Goal: Task Accomplishment & Management: Use online tool/utility

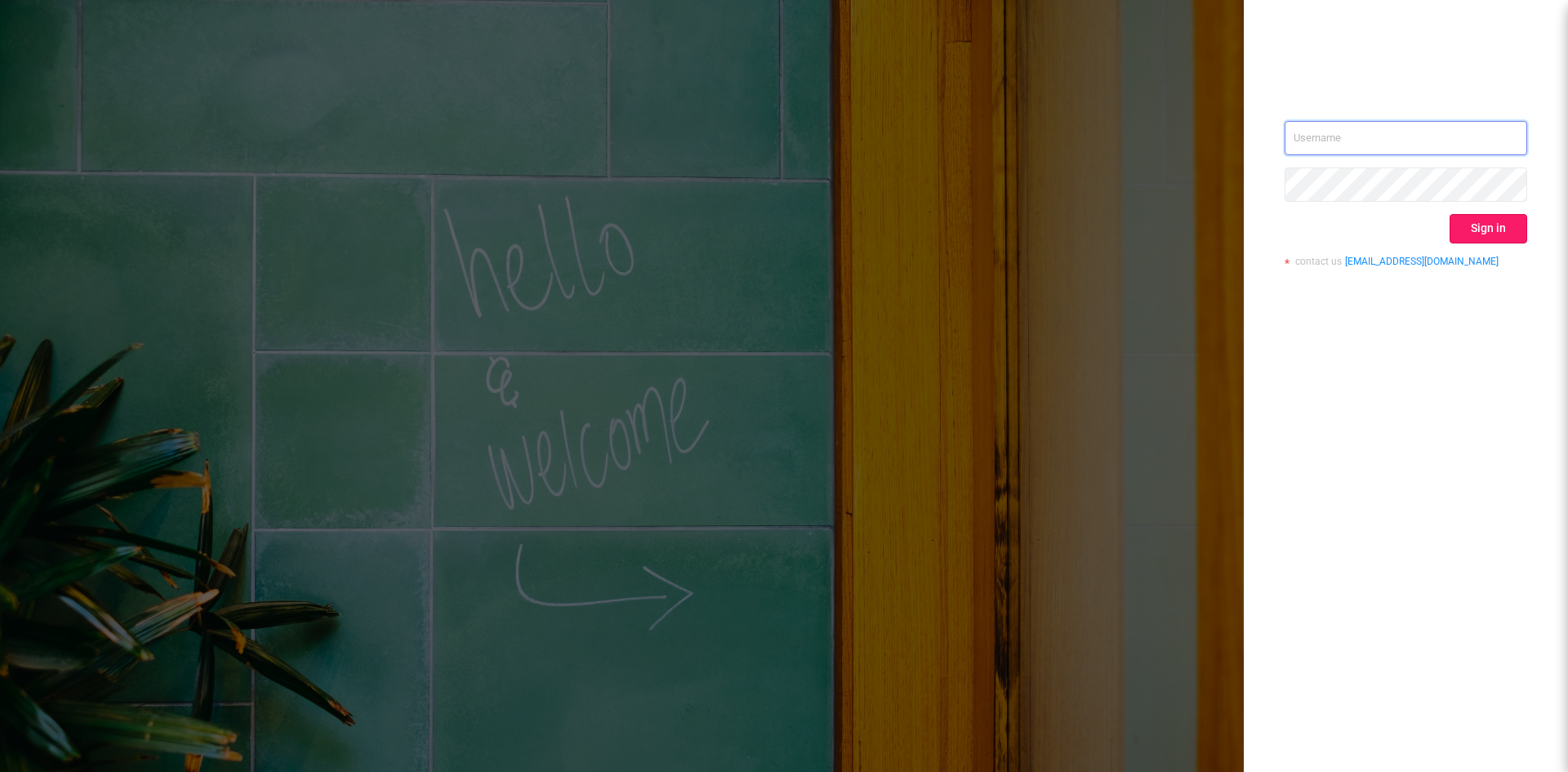
type input "[EMAIL_ADDRESS][DOMAIN_NAME]"
click at [1478, 223] on button "Sign in" at bounding box center [1488, 228] width 77 height 30
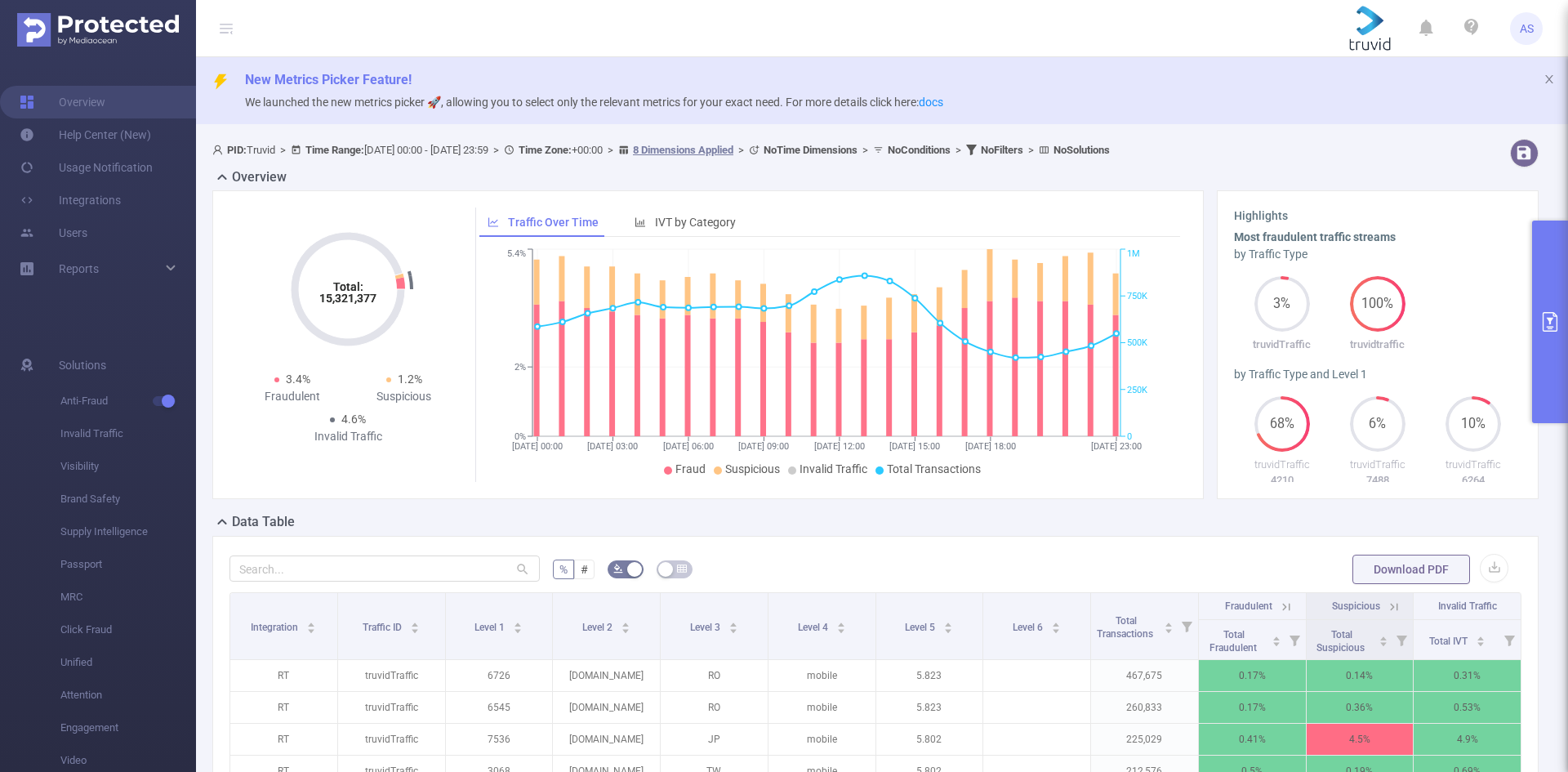
click at [1563, 317] on button "primary" at bounding box center [1550, 322] width 36 height 203
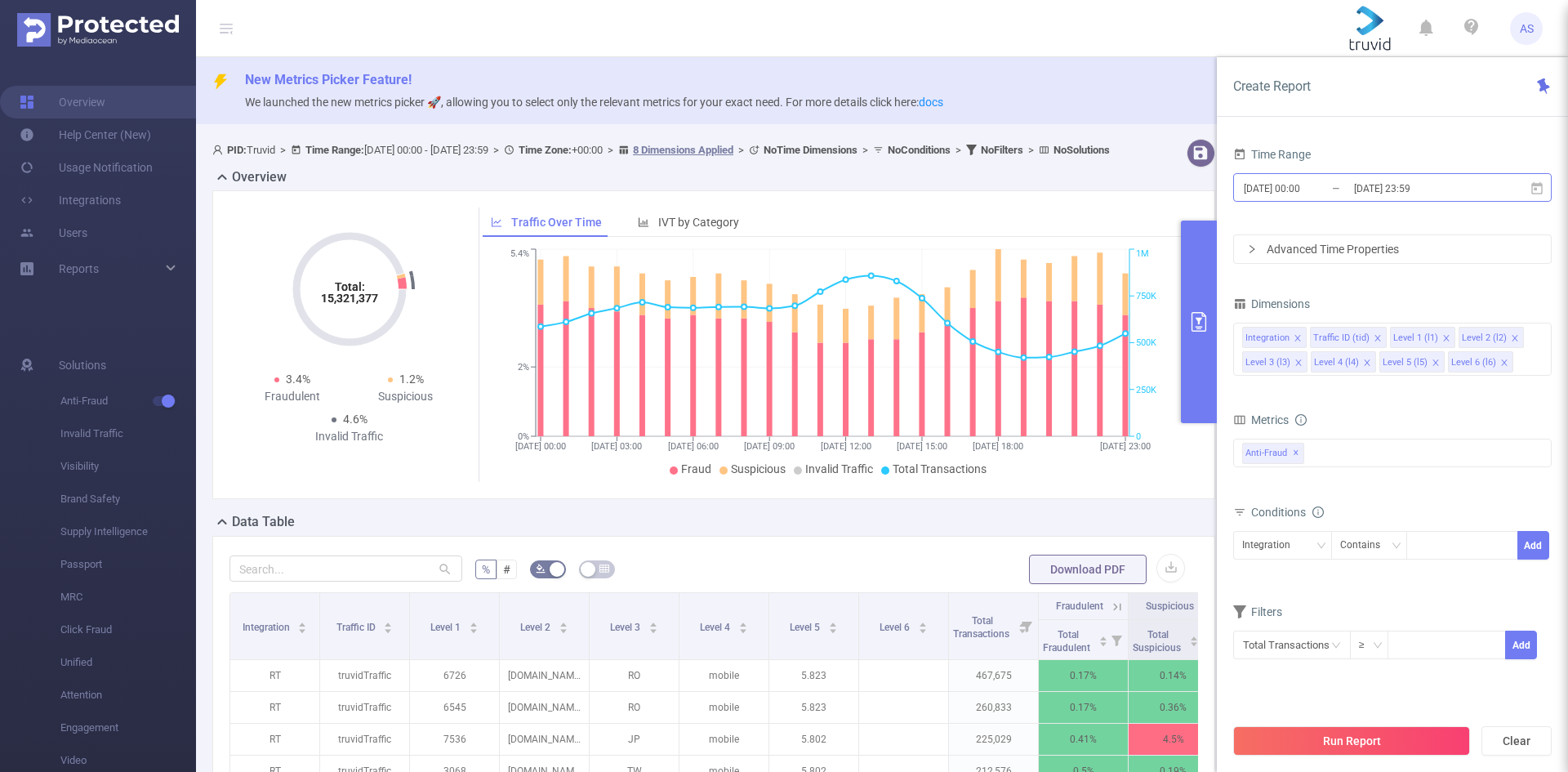
click at [1452, 192] on input "[DATE] 23:59" at bounding box center [1419, 188] width 132 height 22
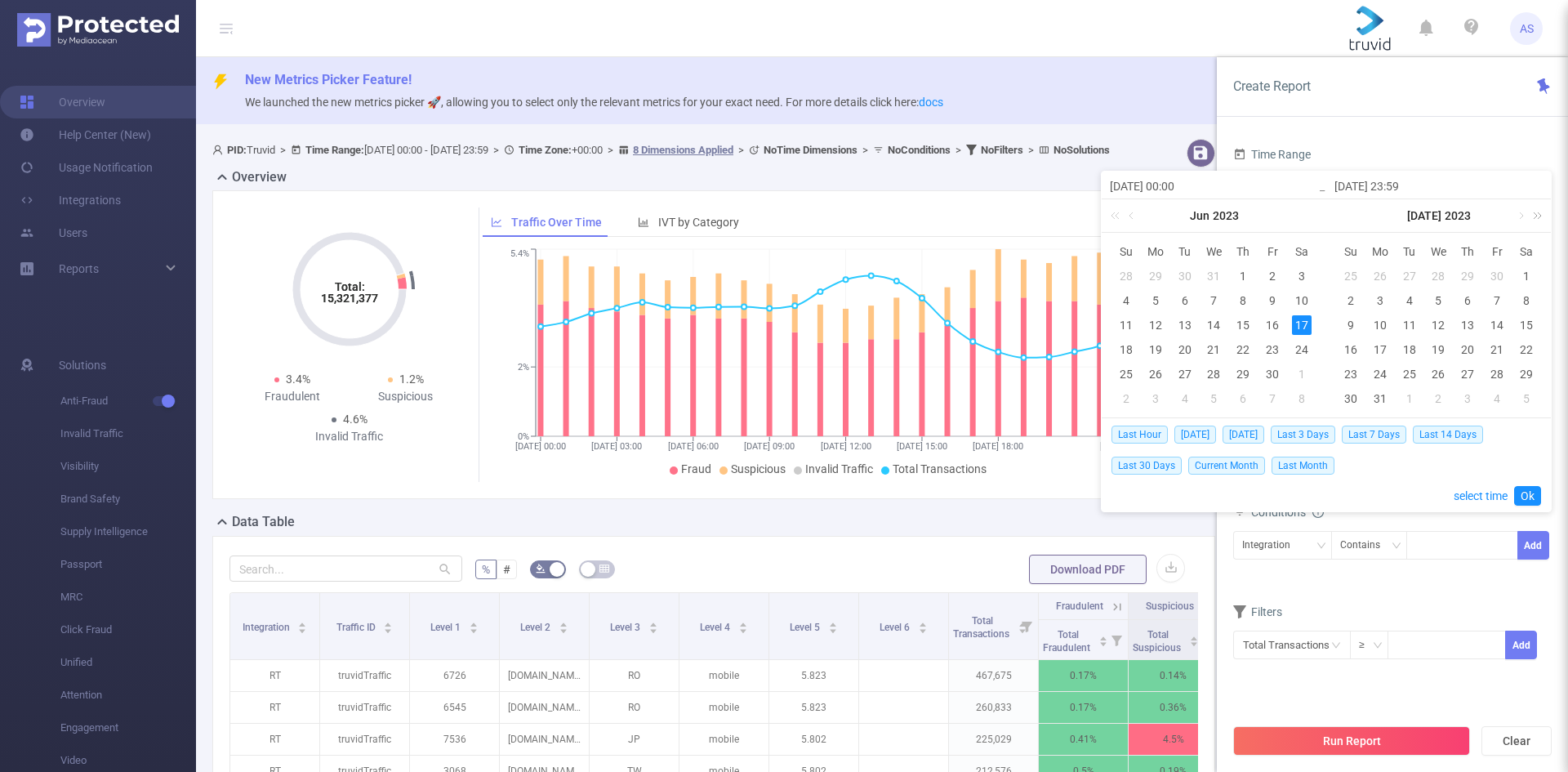
click at [1538, 214] on link at bounding box center [1535, 215] width 21 height 32
click at [1319, 212] on link at bounding box center [1310, 215] width 21 height 32
click at [1522, 215] on link at bounding box center [1519, 215] width 14 height 32
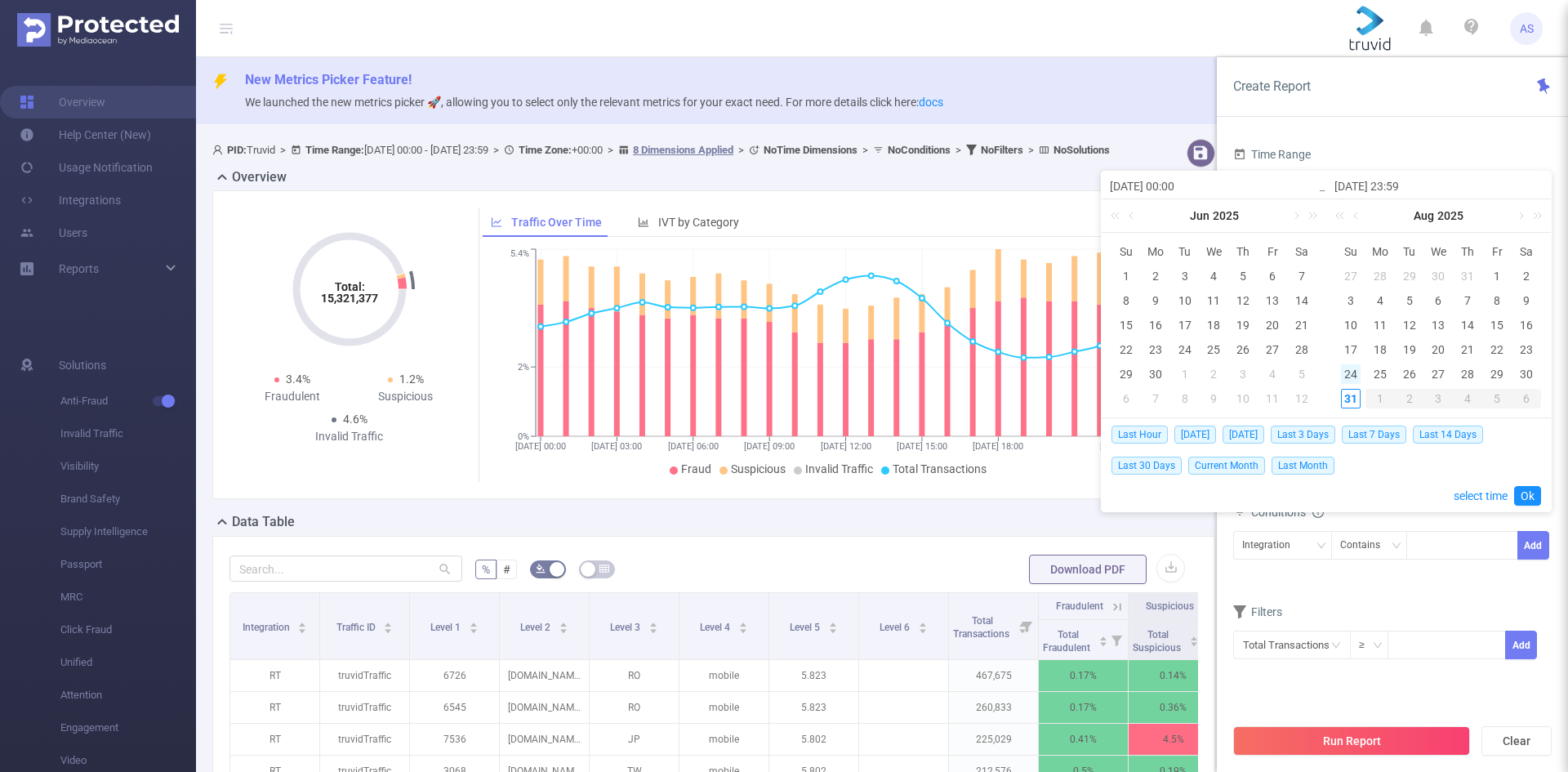
click at [1345, 366] on div "24" at bounding box center [1351, 374] width 20 height 20
click at [1353, 398] on div "31" at bounding box center [1351, 398] width 20 height 20
type input "[DATE] 00:00"
type input "[DATE] 23:59"
type input "[DATE] 00:00"
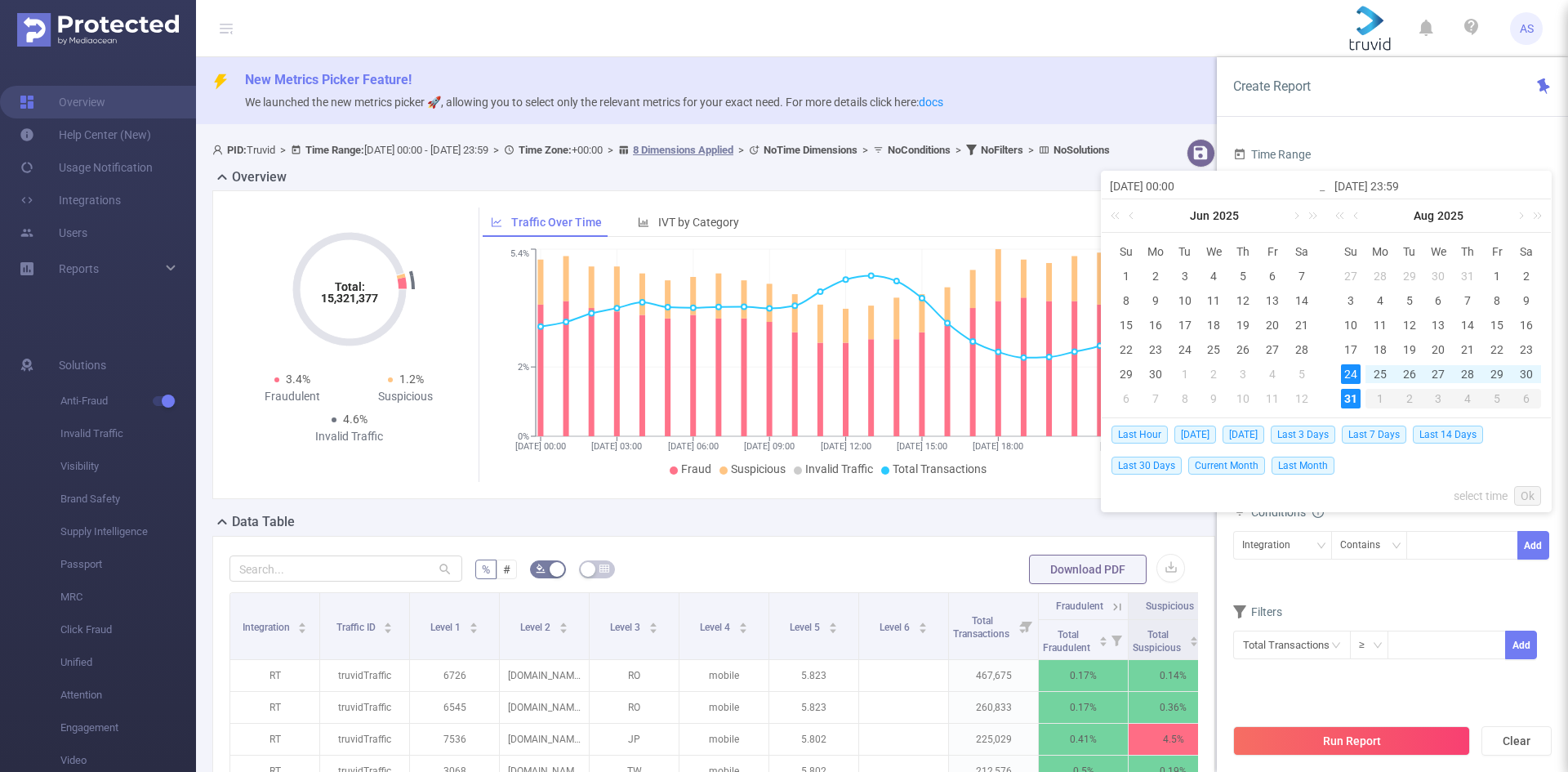
type input "[DATE] 23:59"
click at [1522, 485] on link "Ok" at bounding box center [1527, 495] width 27 height 20
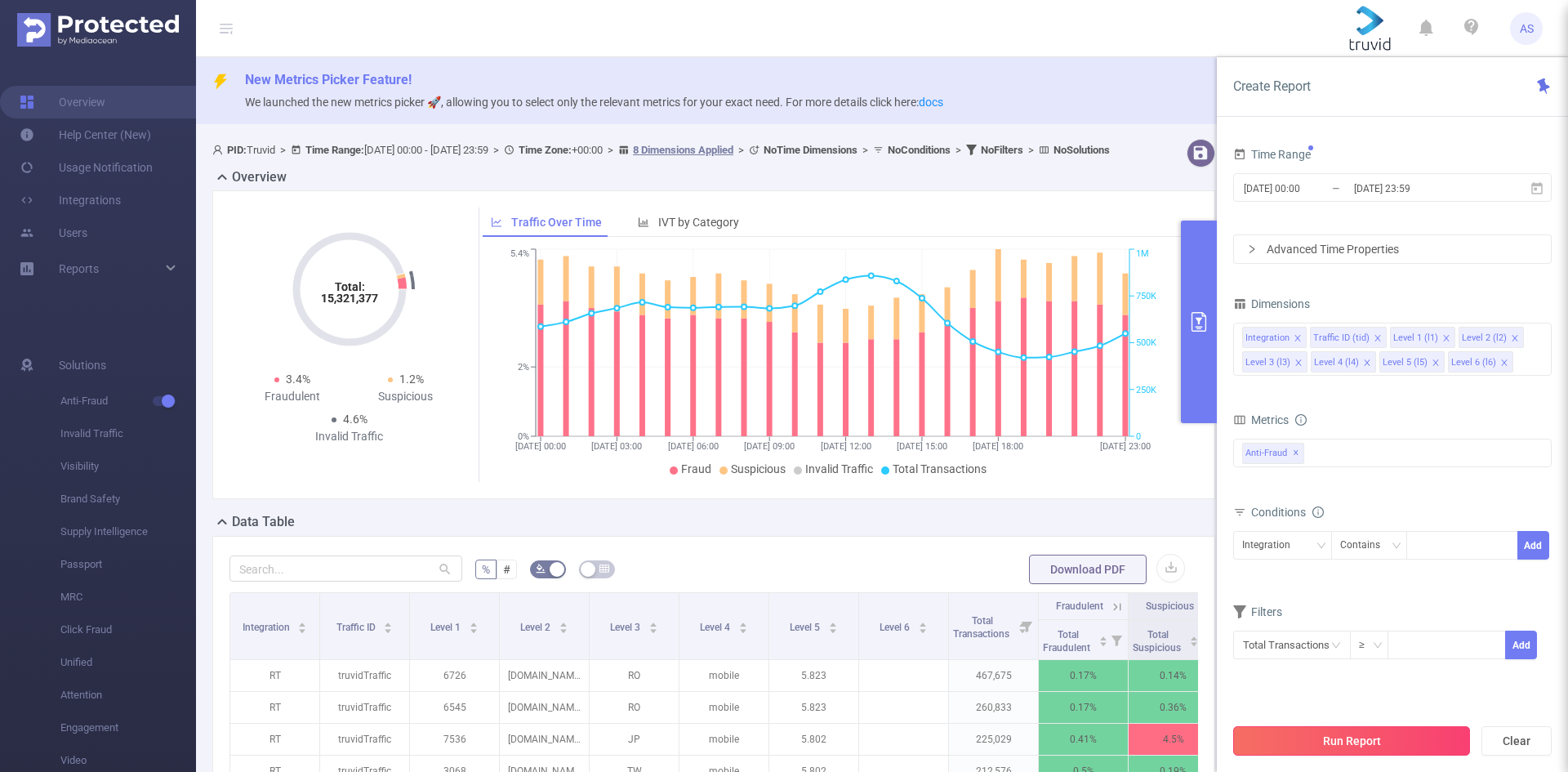
click at [1370, 737] on button "Run Report" at bounding box center [1351, 741] width 237 height 30
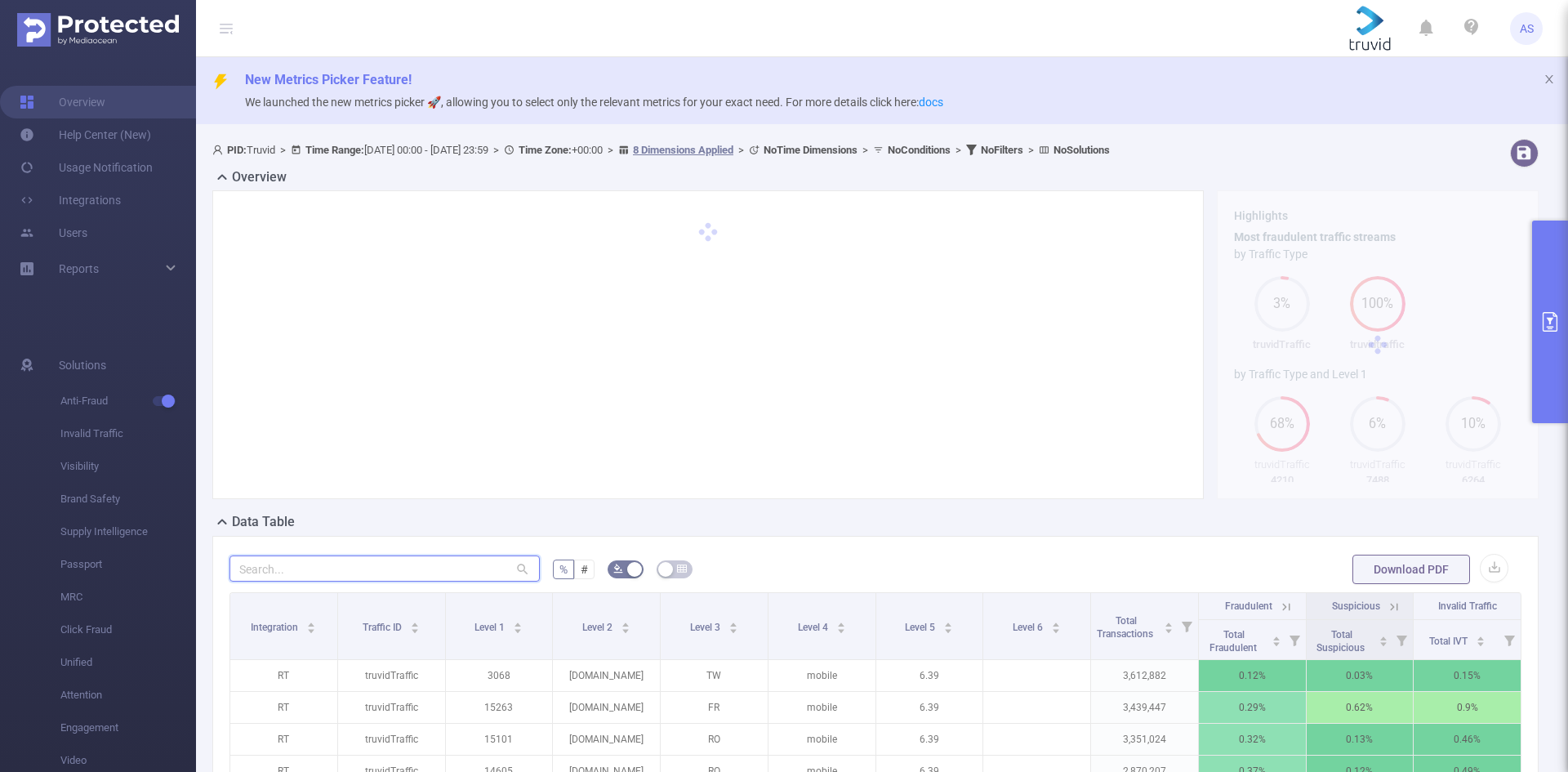
click at [342, 563] on input "text" at bounding box center [385, 567] width 310 height 26
paste input "[DOMAIN_NAME]"
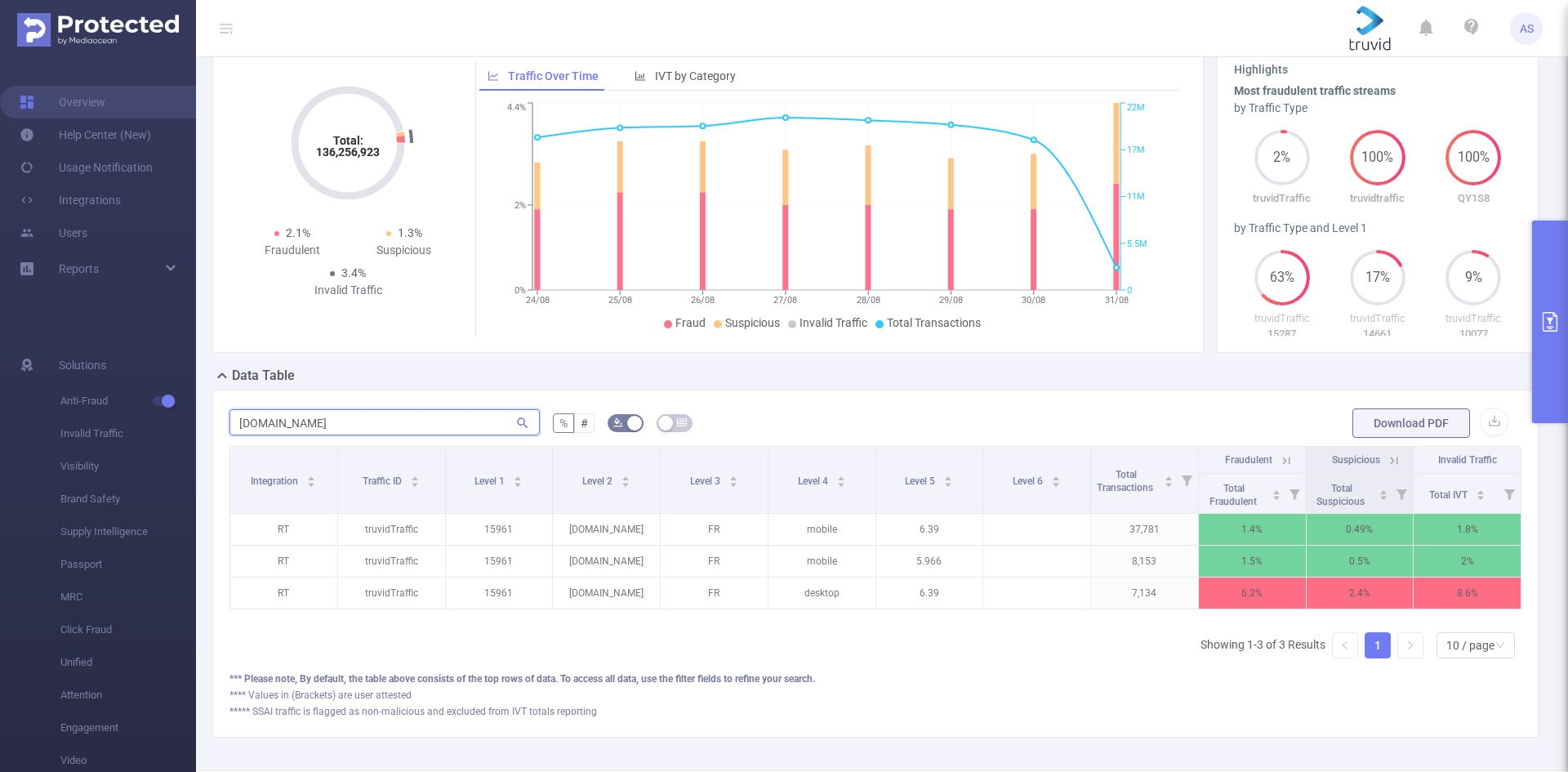
scroll to position [164, 0]
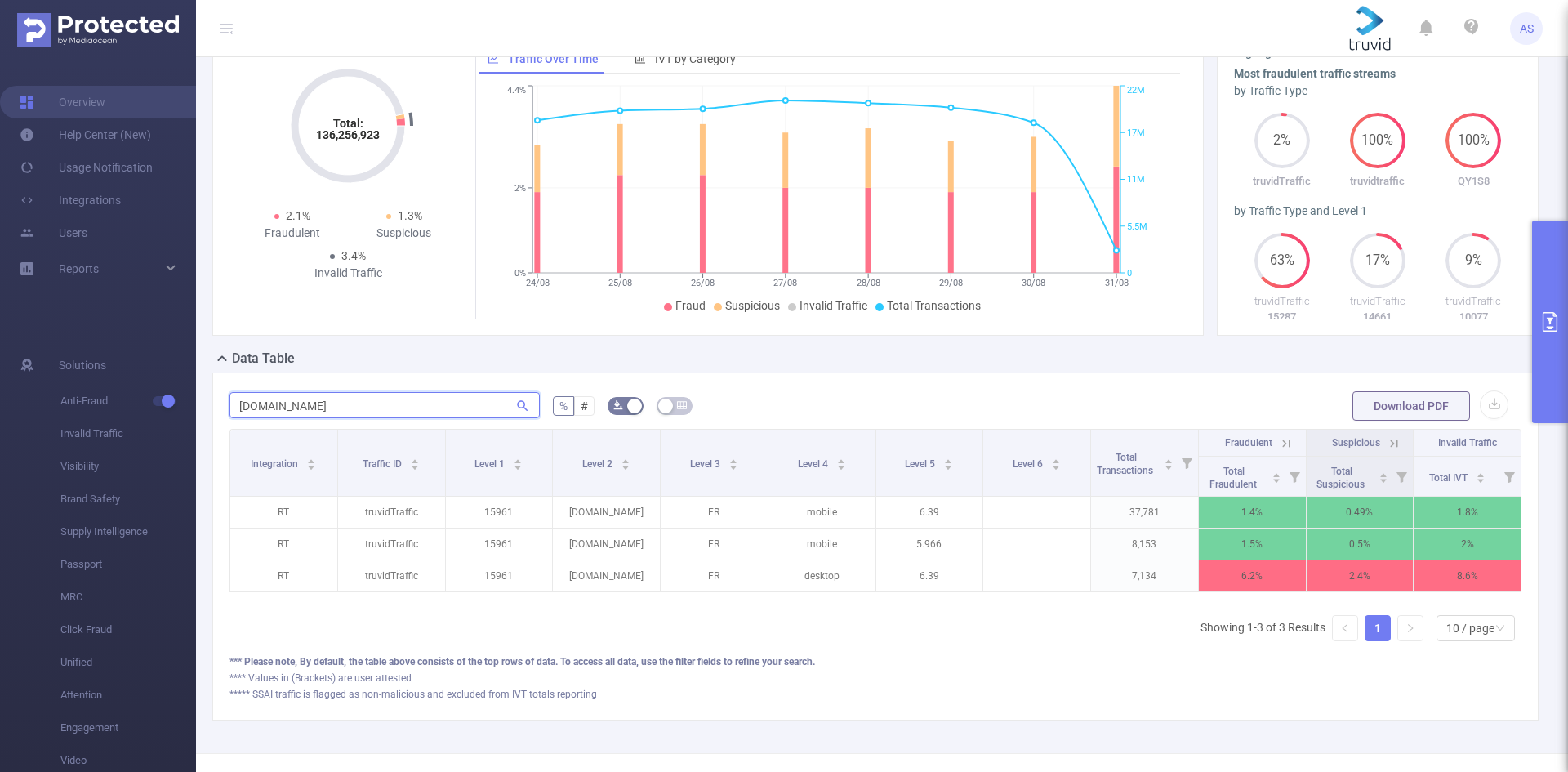
type input "[DOMAIN_NAME]"
click at [1543, 305] on button "primary" at bounding box center [1550, 322] width 36 height 203
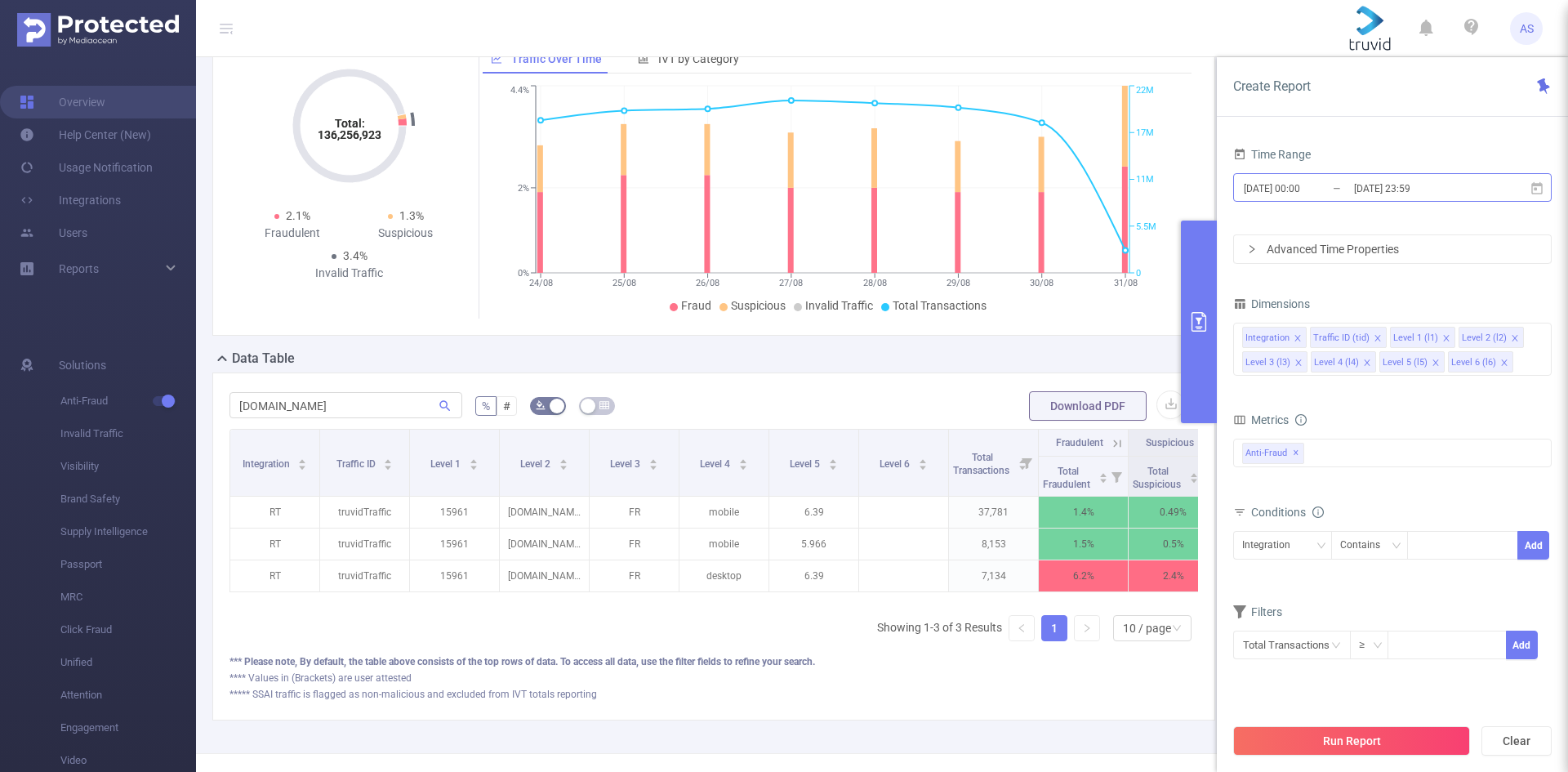
click at [1464, 187] on input "[DATE] 23:59" at bounding box center [1419, 188] width 132 height 22
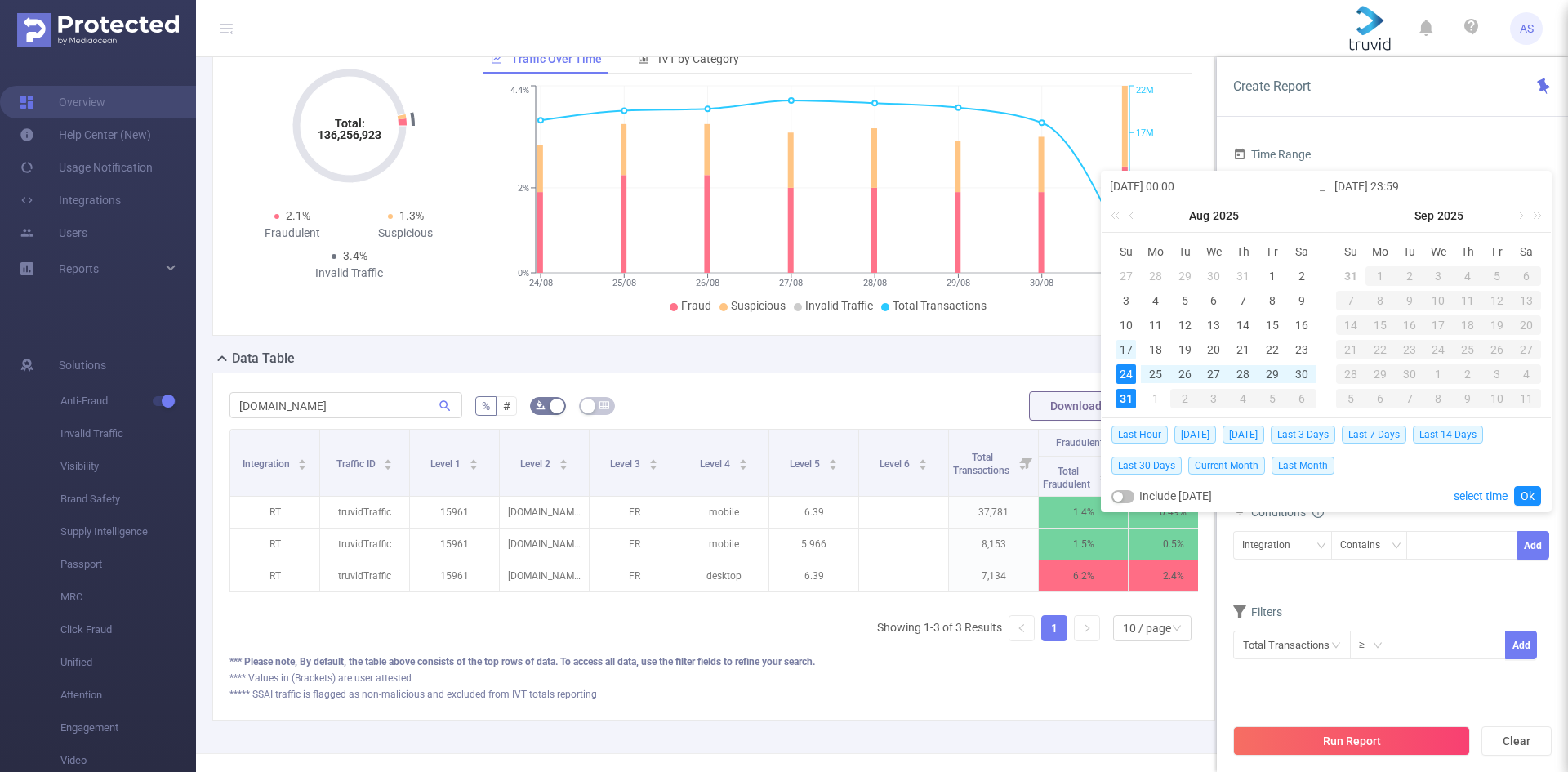
click at [1120, 346] on div "17" at bounding box center [1126, 349] width 20 height 20
click at [1123, 398] on div "31" at bounding box center [1126, 398] width 20 height 20
type input "[DATE] 00:00"
click at [1531, 493] on link "Ok" at bounding box center [1527, 495] width 27 height 20
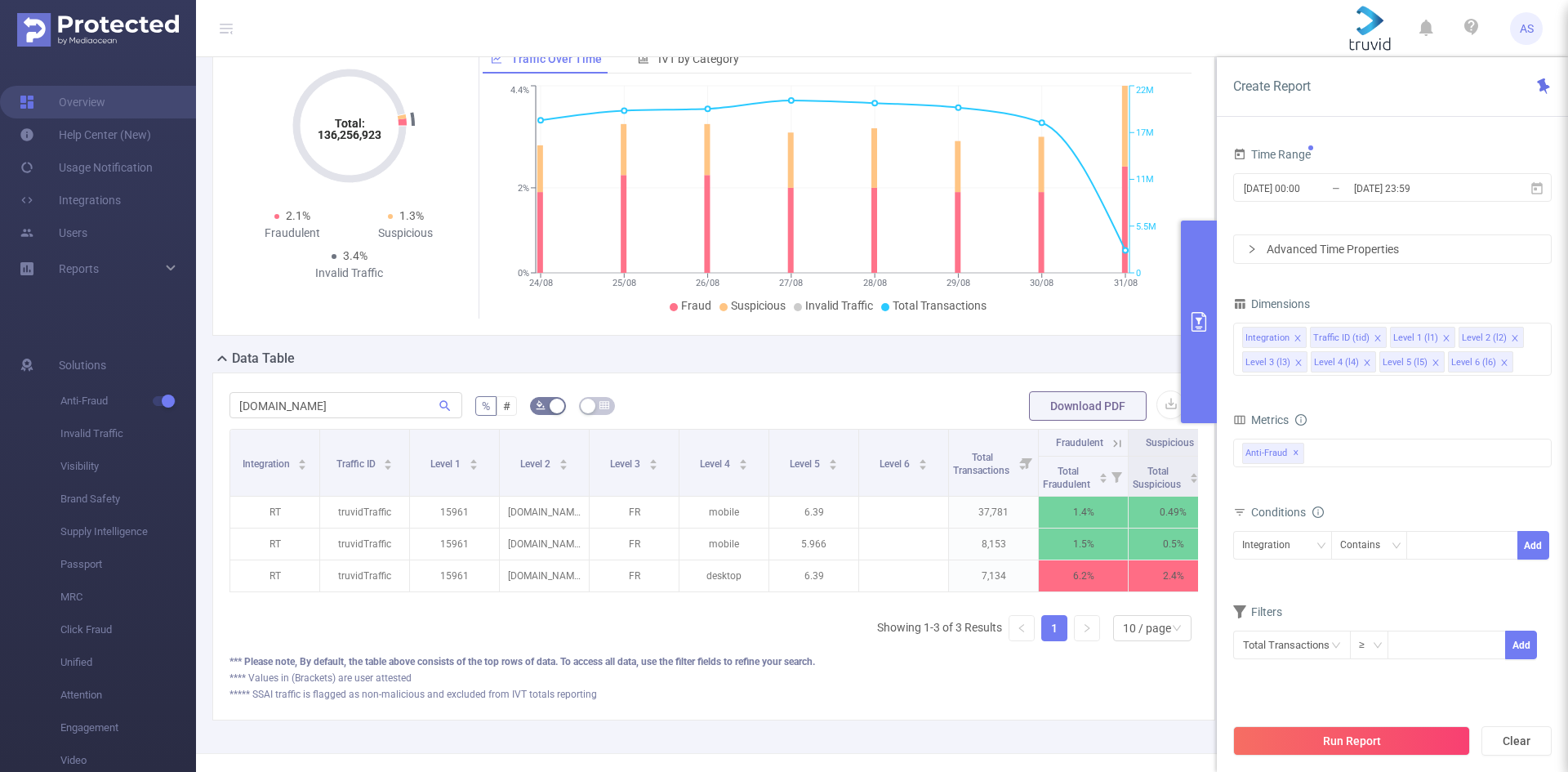
click at [1376, 748] on button "Run Report" at bounding box center [1351, 741] width 237 height 30
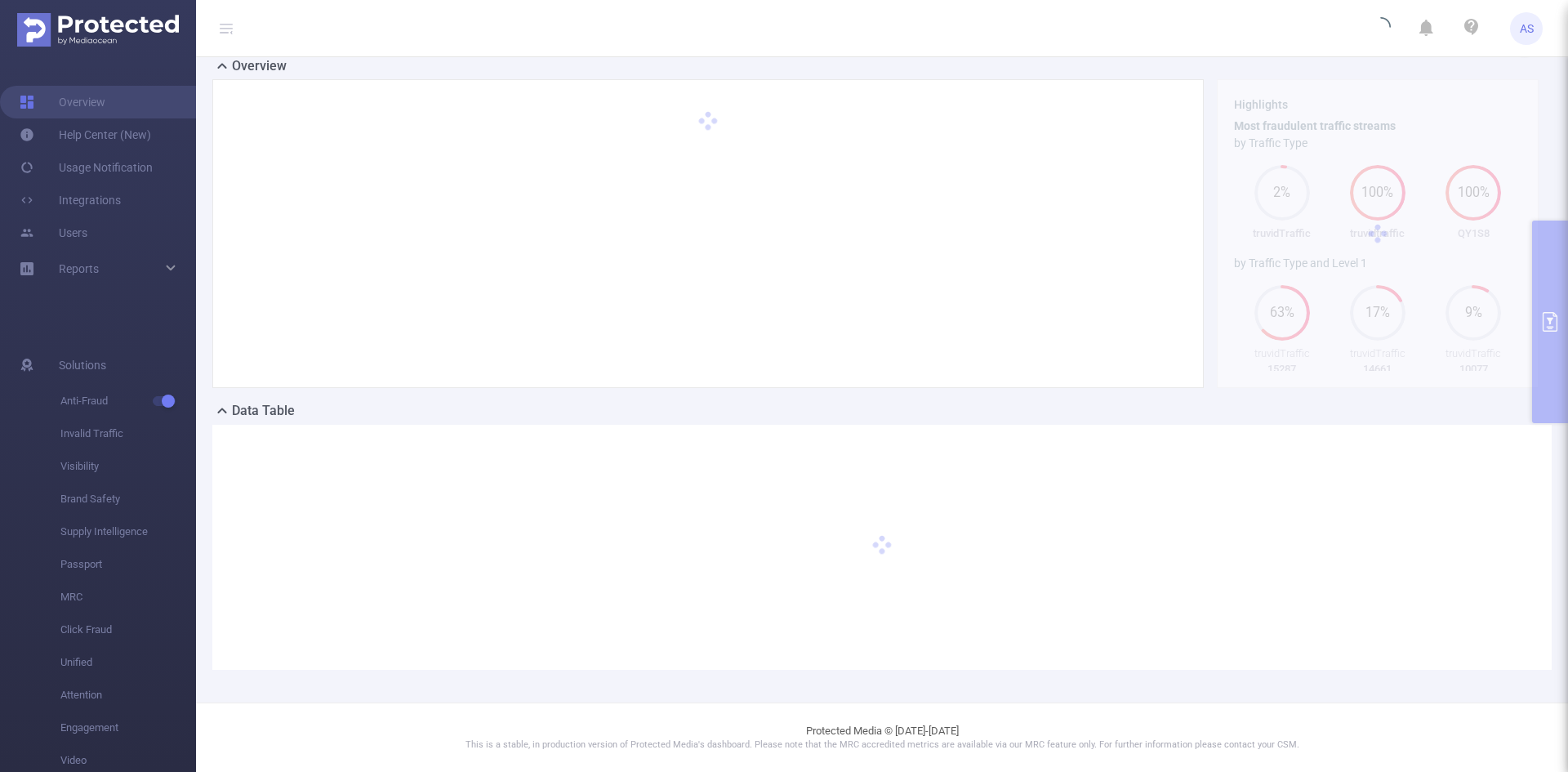
scroll to position [111, 0]
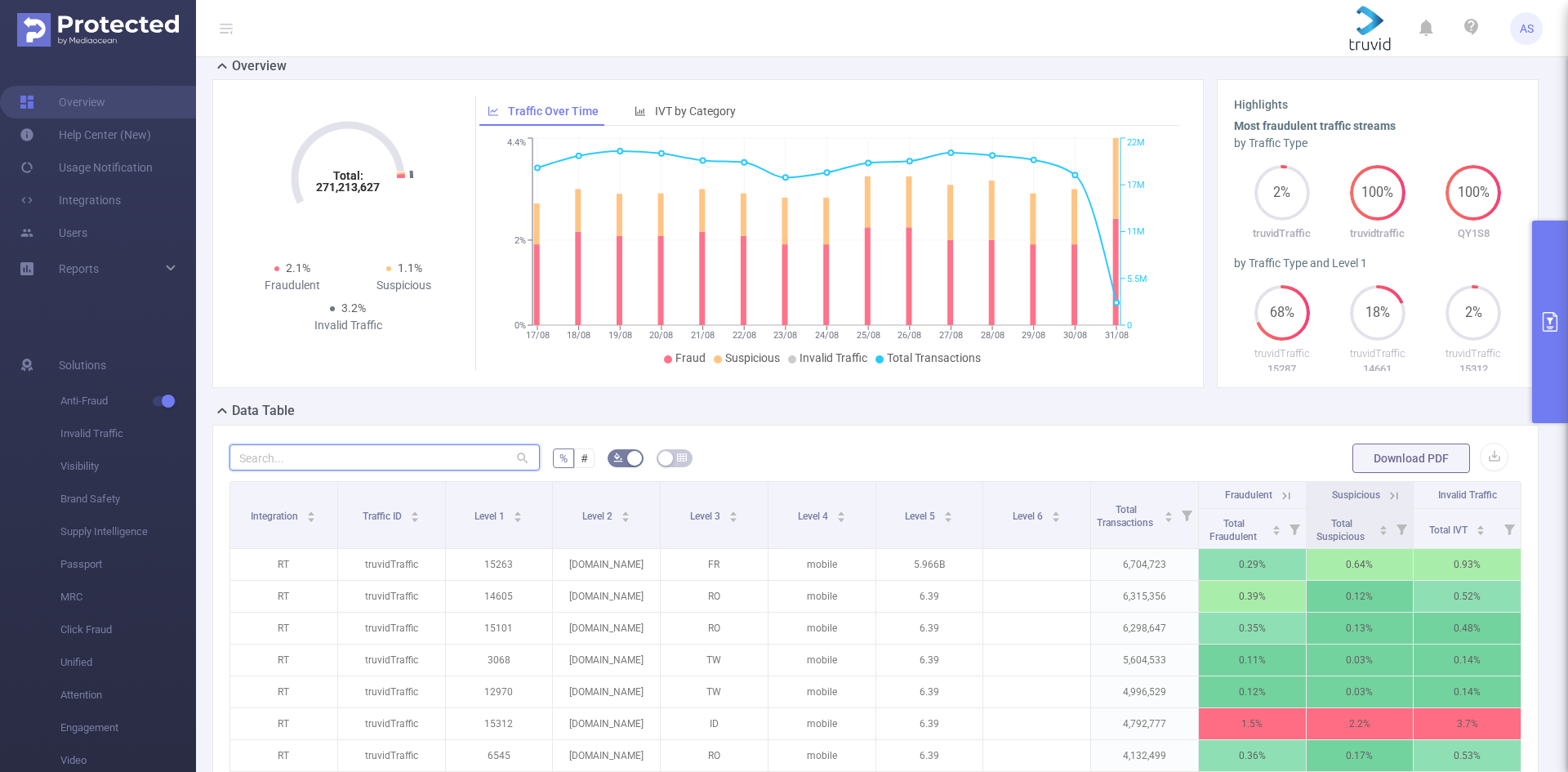
click at [369, 458] on input "text" at bounding box center [385, 457] width 310 height 26
paste input "[DOMAIN_NAME]"
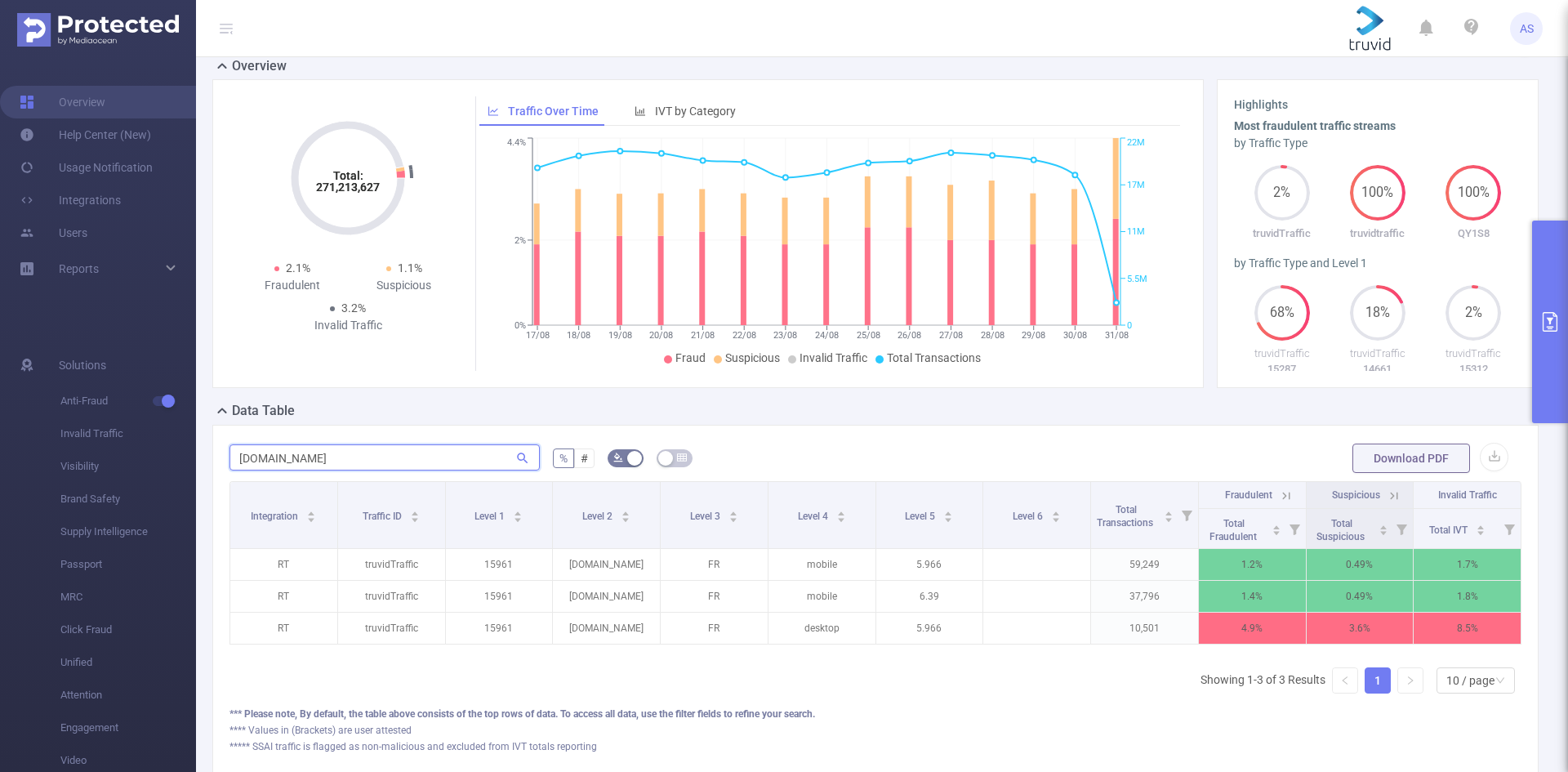
type input "[DOMAIN_NAME]"
click at [1542, 307] on button "primary" at bounding box center [1550, 322] width 36 height 203
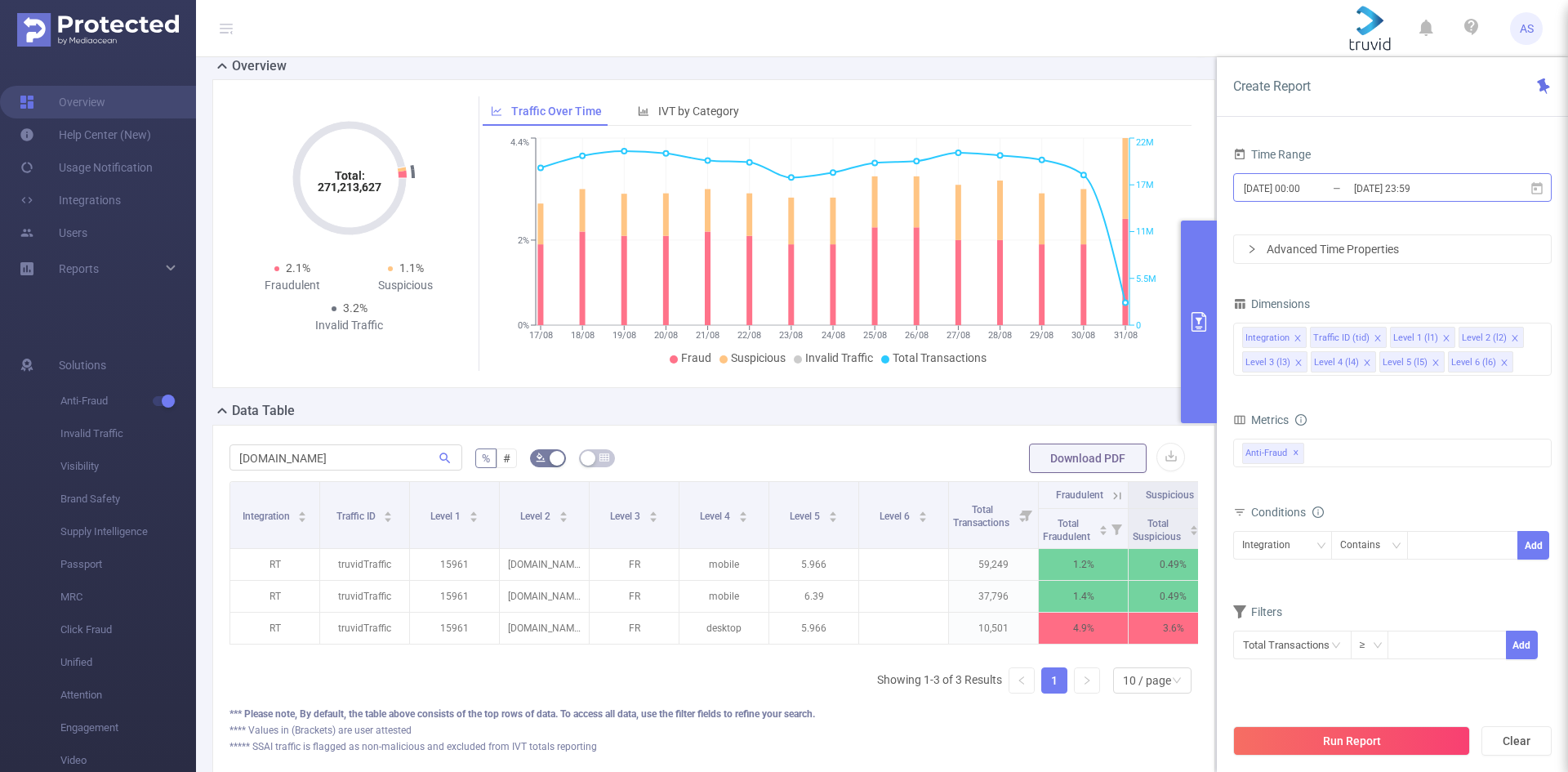
click at [1462, 180] on input "[DATE] 23:59" at bounding box center [1419, 188] width 132 height 22
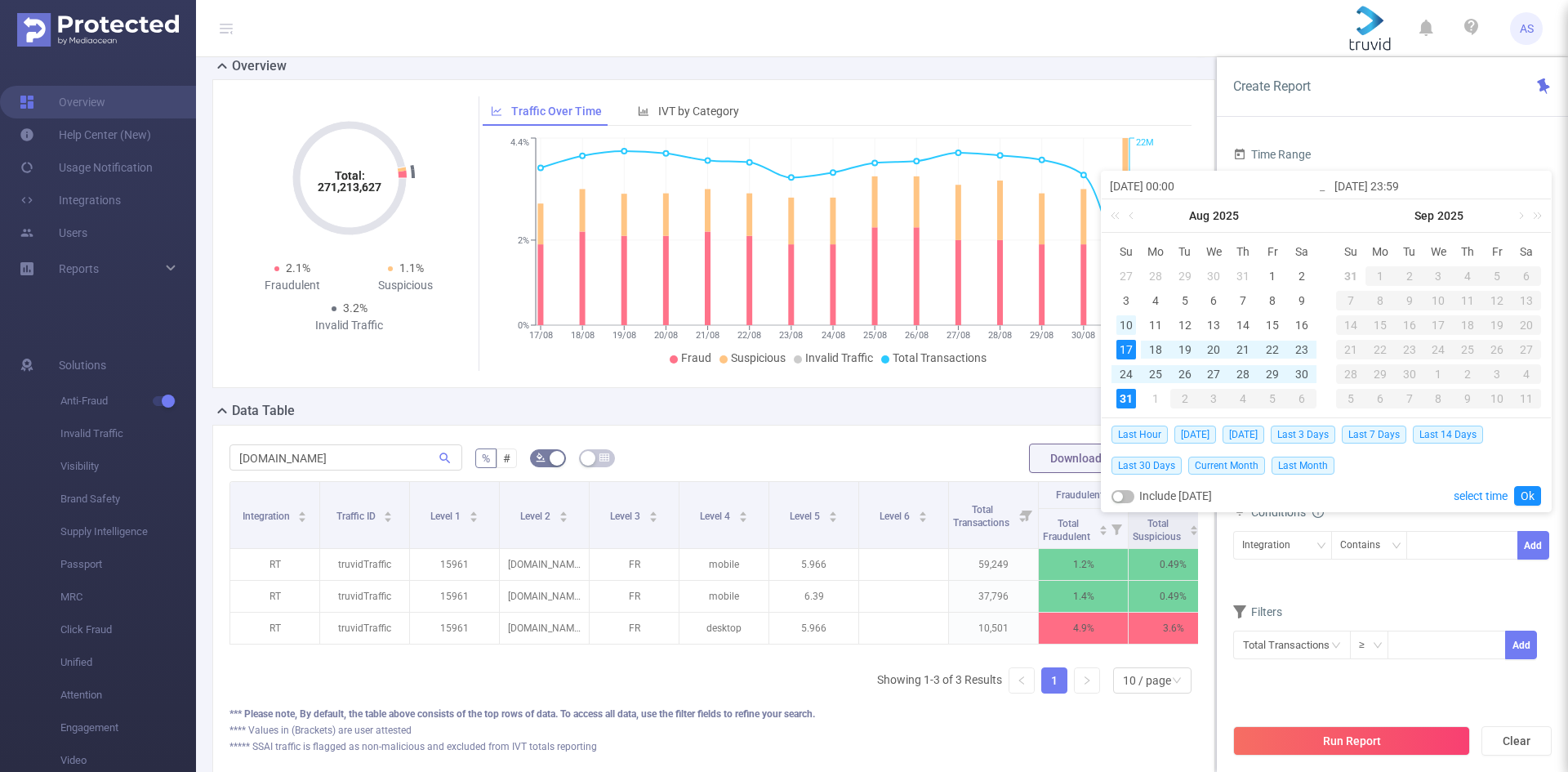
click at [1123, 323] on div "10" at bounding box center [1126, 325] width 20 height 20
click at [1123, 346] on div "17" at bounding box center [1126, 349] width 20 height 20
type input "[DATE] 00:00"
type input "[DATE] 23:59"
type input "[DATE] 00:00"
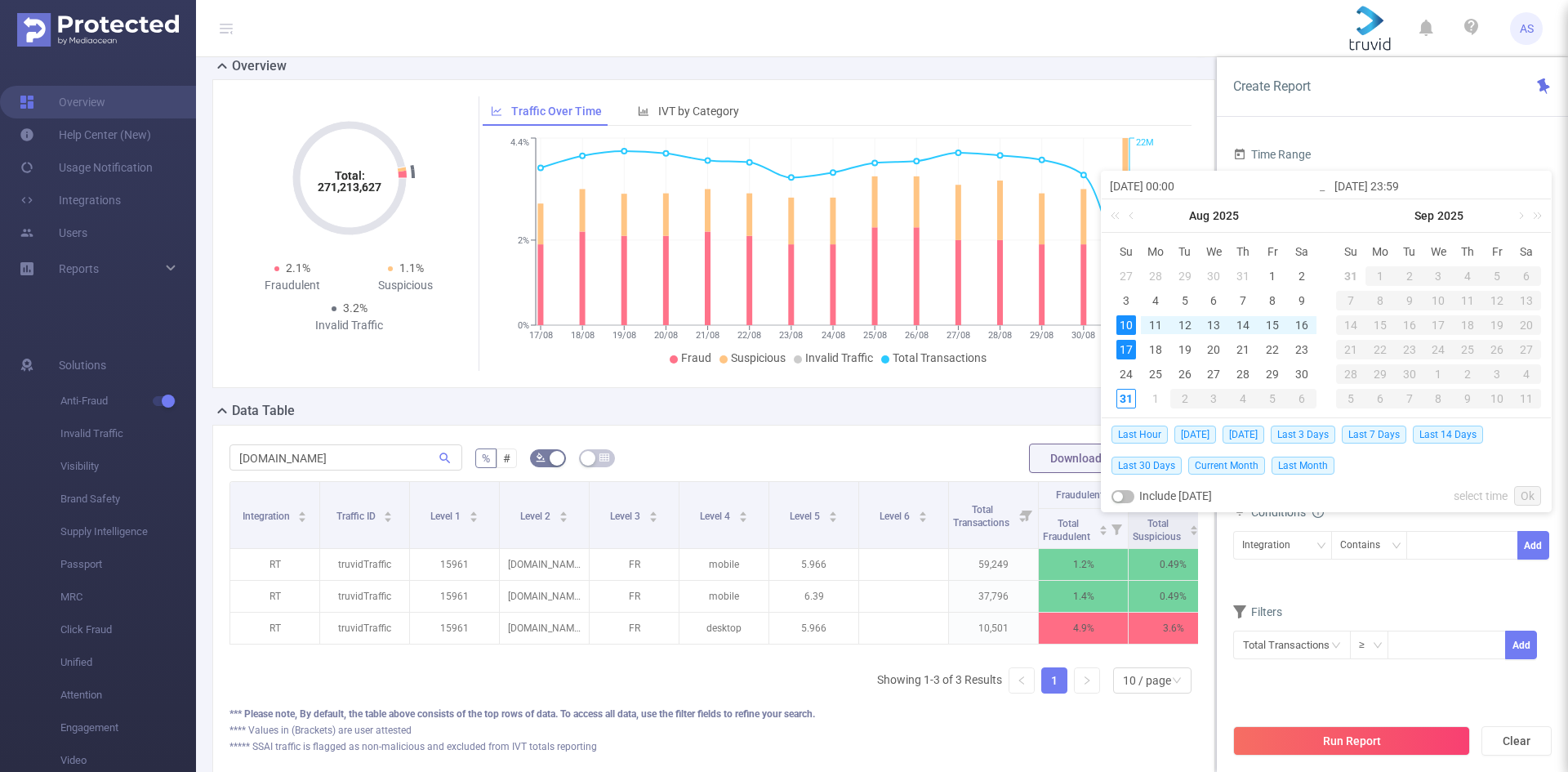
type input "[DATE] 23:59"
click at [1540, 495] on link "Ok" at bounding box center [1527, 495] width 27 height 20
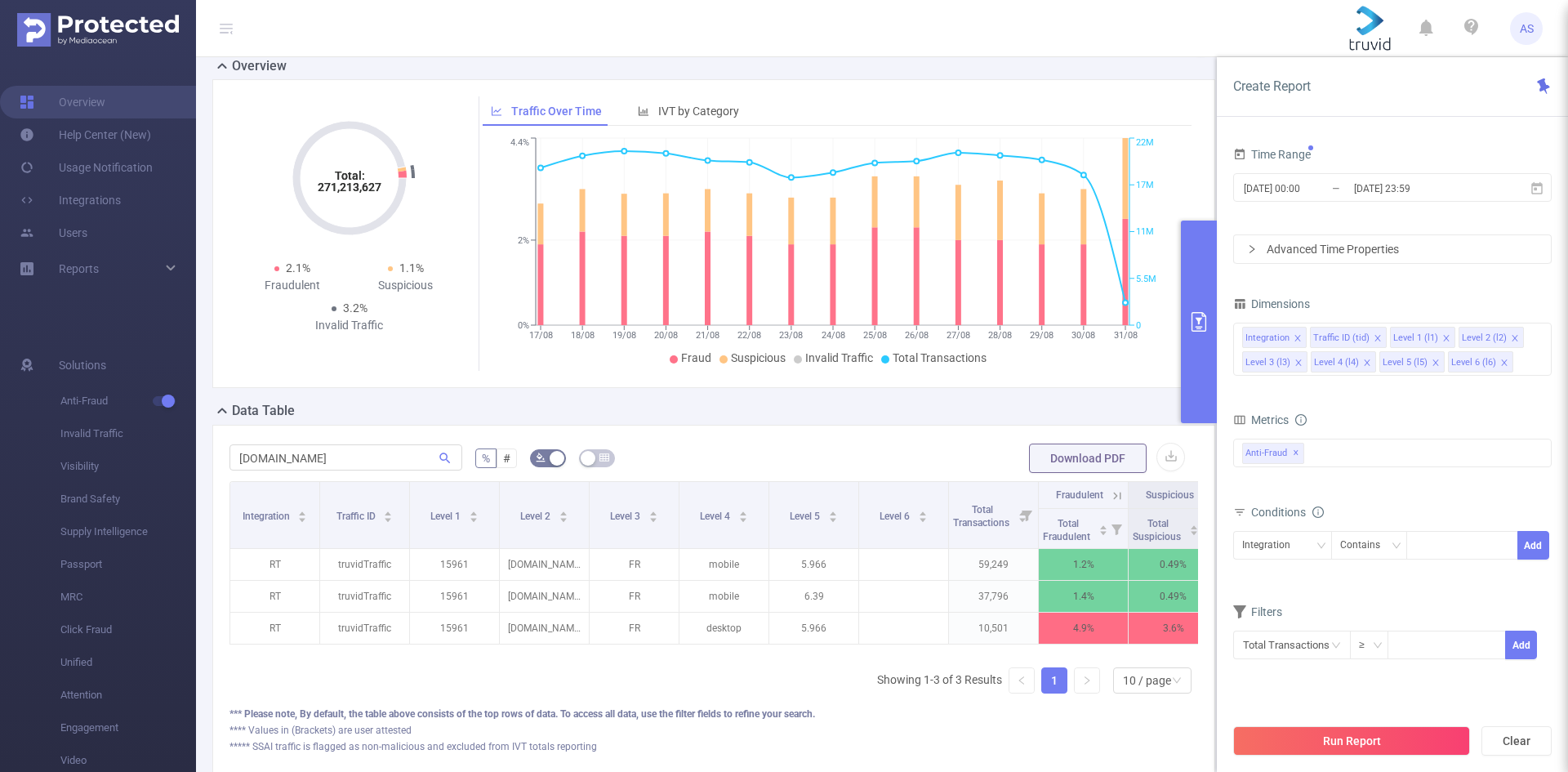
drag, startPoint x: 1374, startPoint y: 750, endPoint x: 1349, endPoint y: 771, distance: 32.6
click at [1372, 750] on button "Run Report" at bounding box center [1351, 741] width 237 height 30
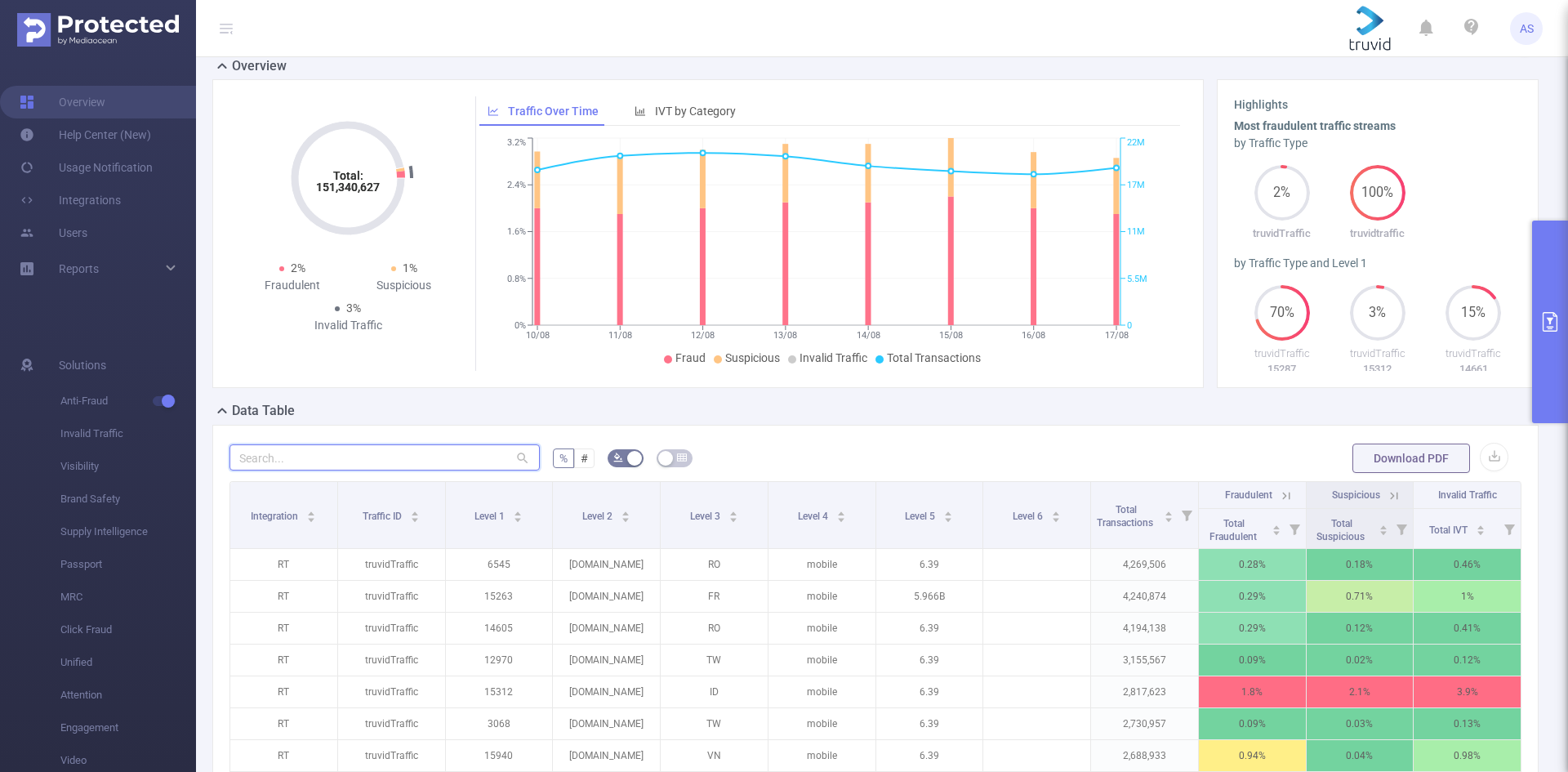
click at [352, 468] on input "text" at bounding box center [385, 457] width 310 height 26
paste input "[DOMAIN_NAME]"
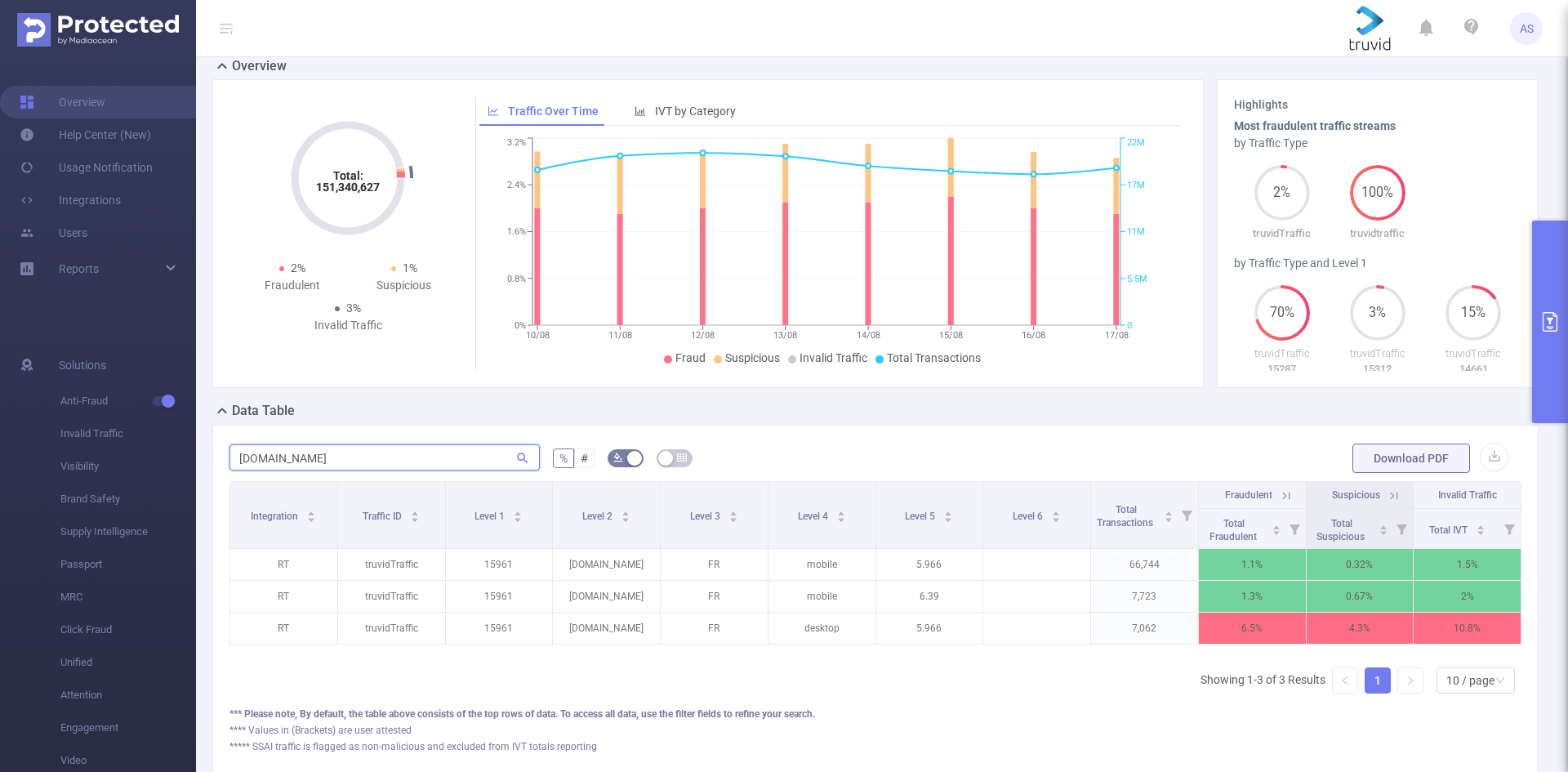
type input "[DOMAIN_NAME]"
click at [1554, 324] on icon "primary" at bounding box center [1550, 322] width 20 height 20
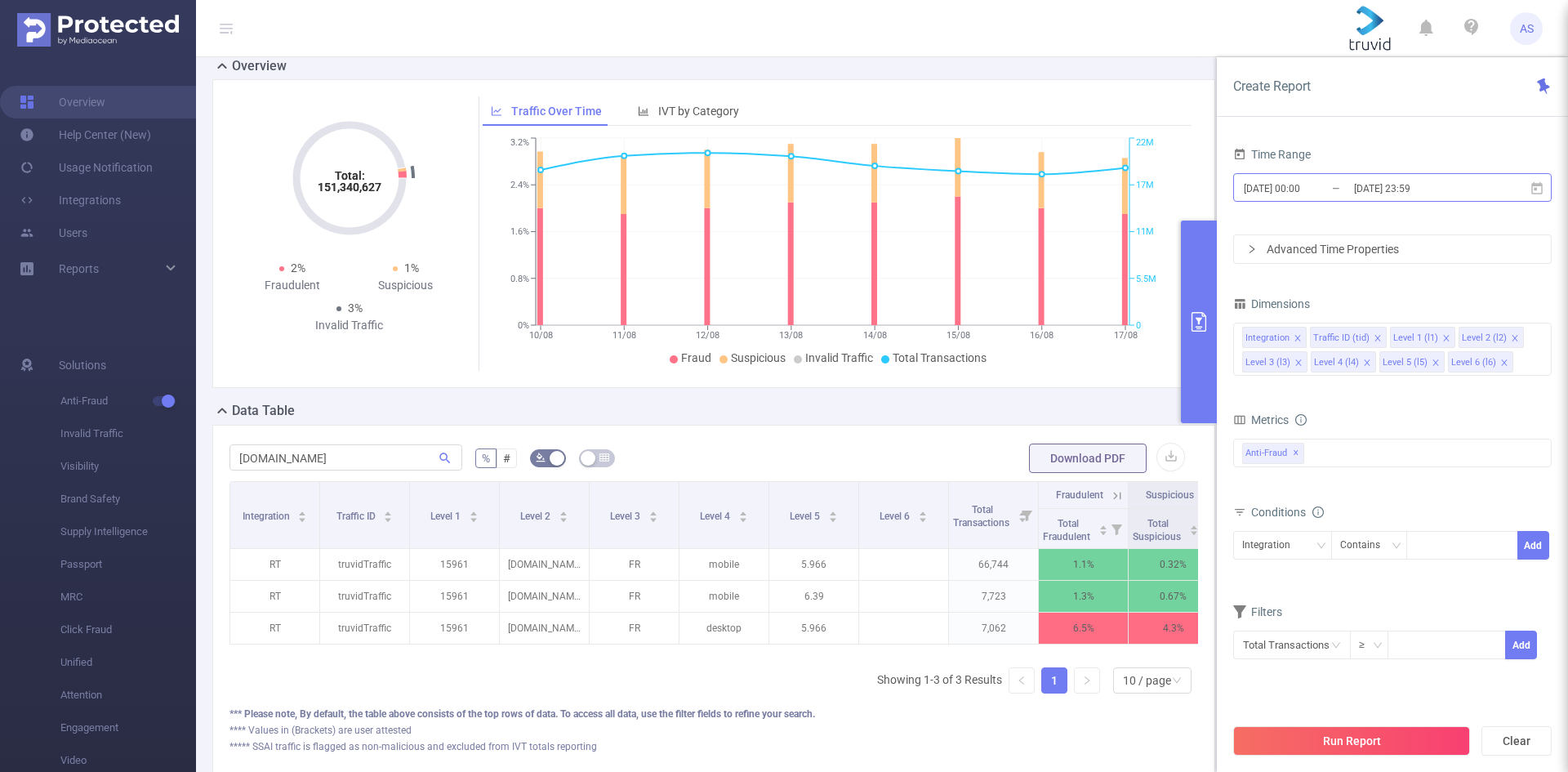
click at [1484, 183] on input "[DATE] 23:59" at bounding box center [1419, 188] width 132 height 22
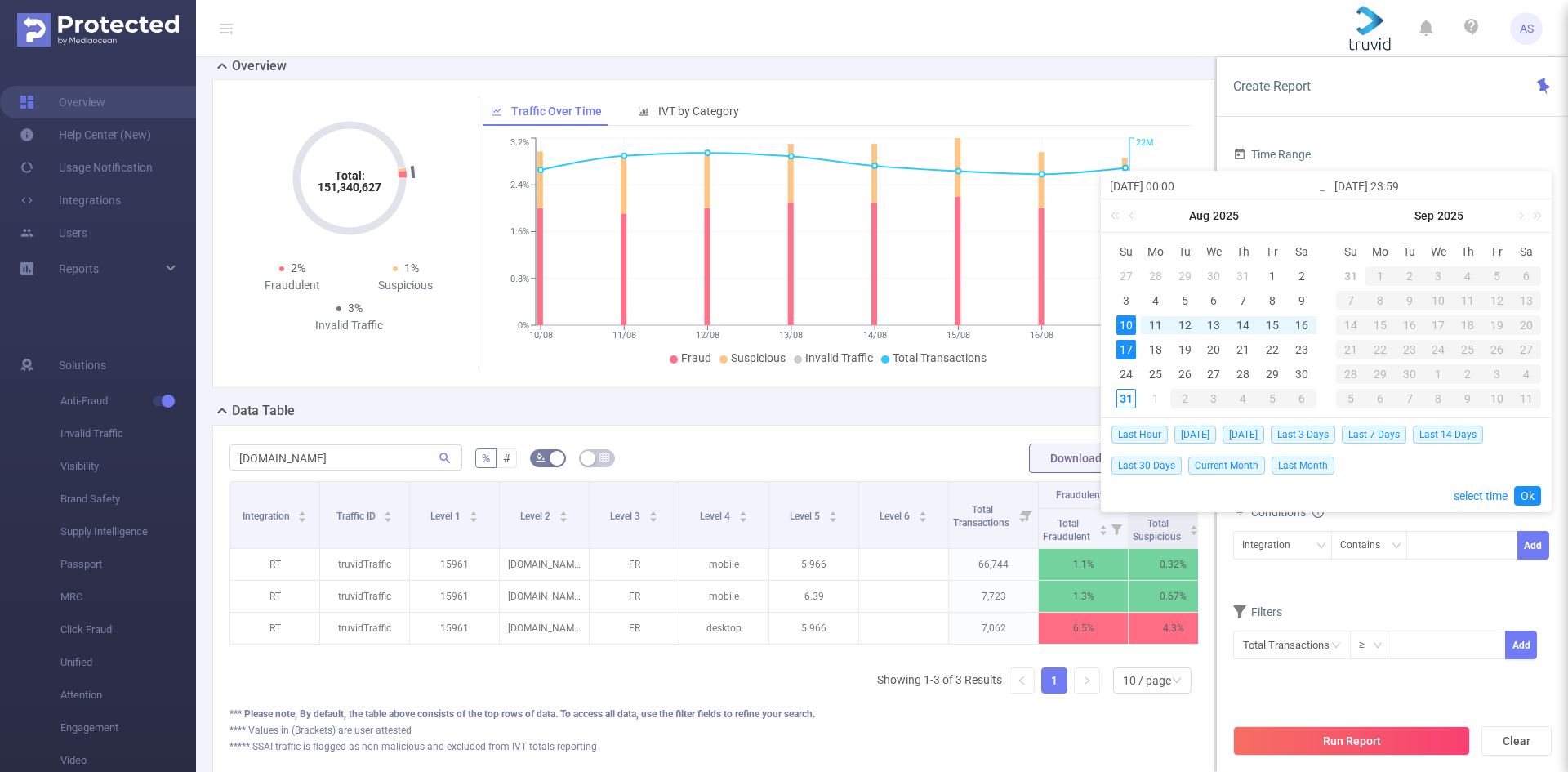
click at [1125, 354] on div "17" at bounding box center [1126, 349] width 20 height 20
click at [1123, 396] on div "31" at bounding box center [1126, 398] width 20 height 20
type input "[DATE] 00:00"
type input "[DATE] 23:59"
type input "[DATE] 00:00"
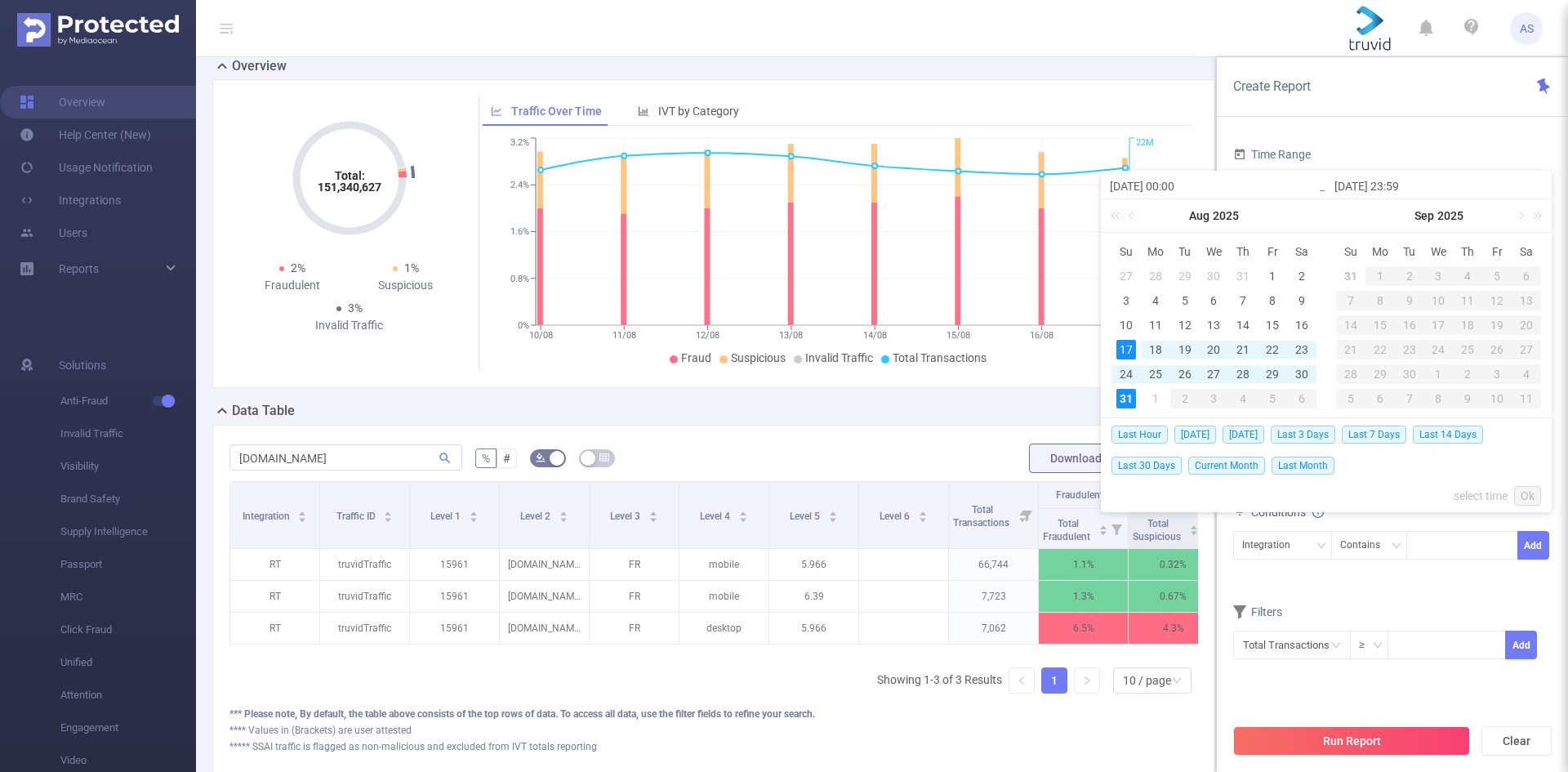
type input "[DATE] 23:59"
click at [1129, 375] on div "24" at bounding box center [1126, 374] width 20 height 20
click at [1125, 390] on div "31" at bounding box center [1126, 398] width 20 height 20
type input "[DATE] 00:00"
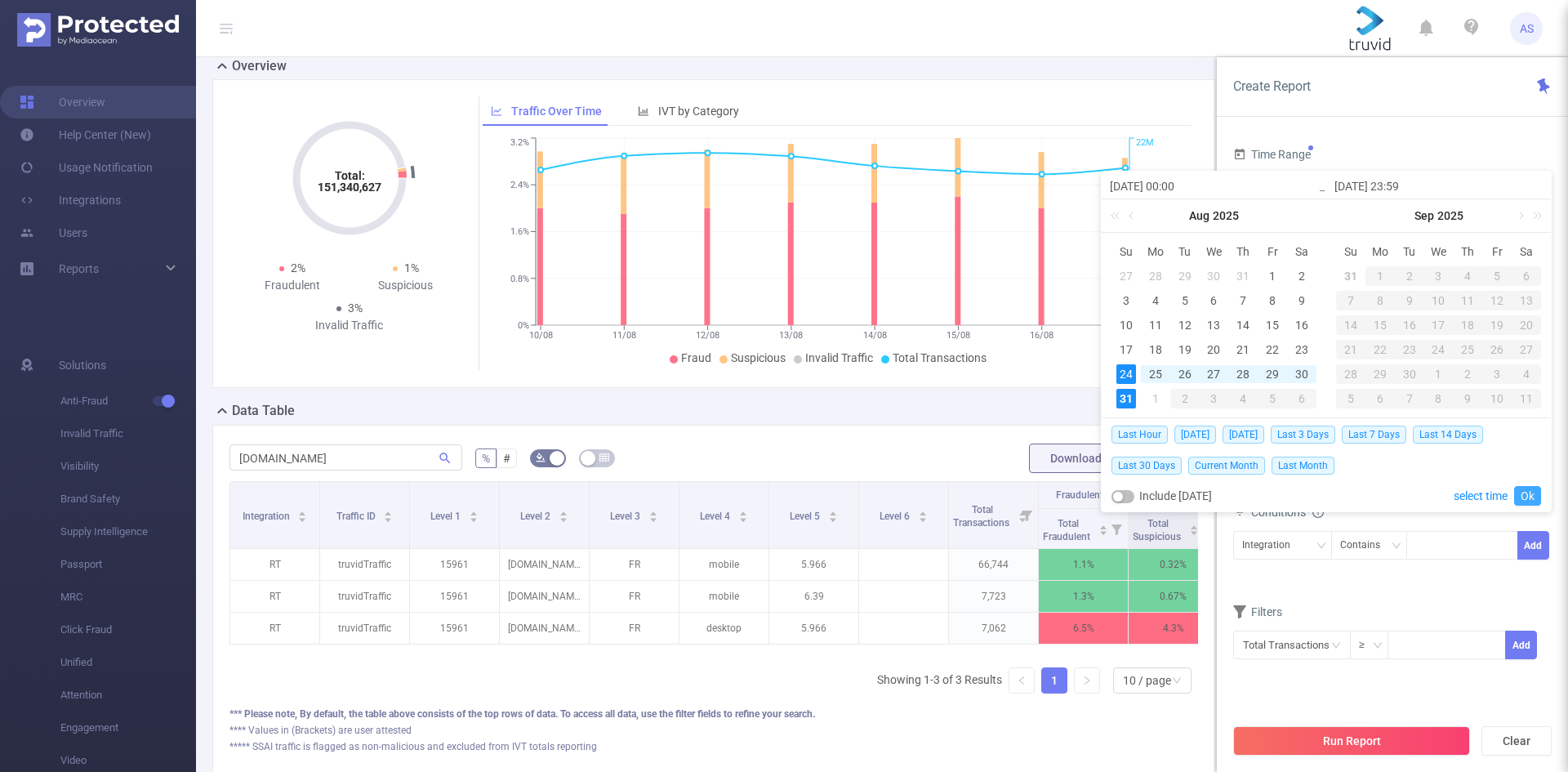
click at [1525, 494] on link "Ok" at bounding box center [1527, 495] width 27 height 20
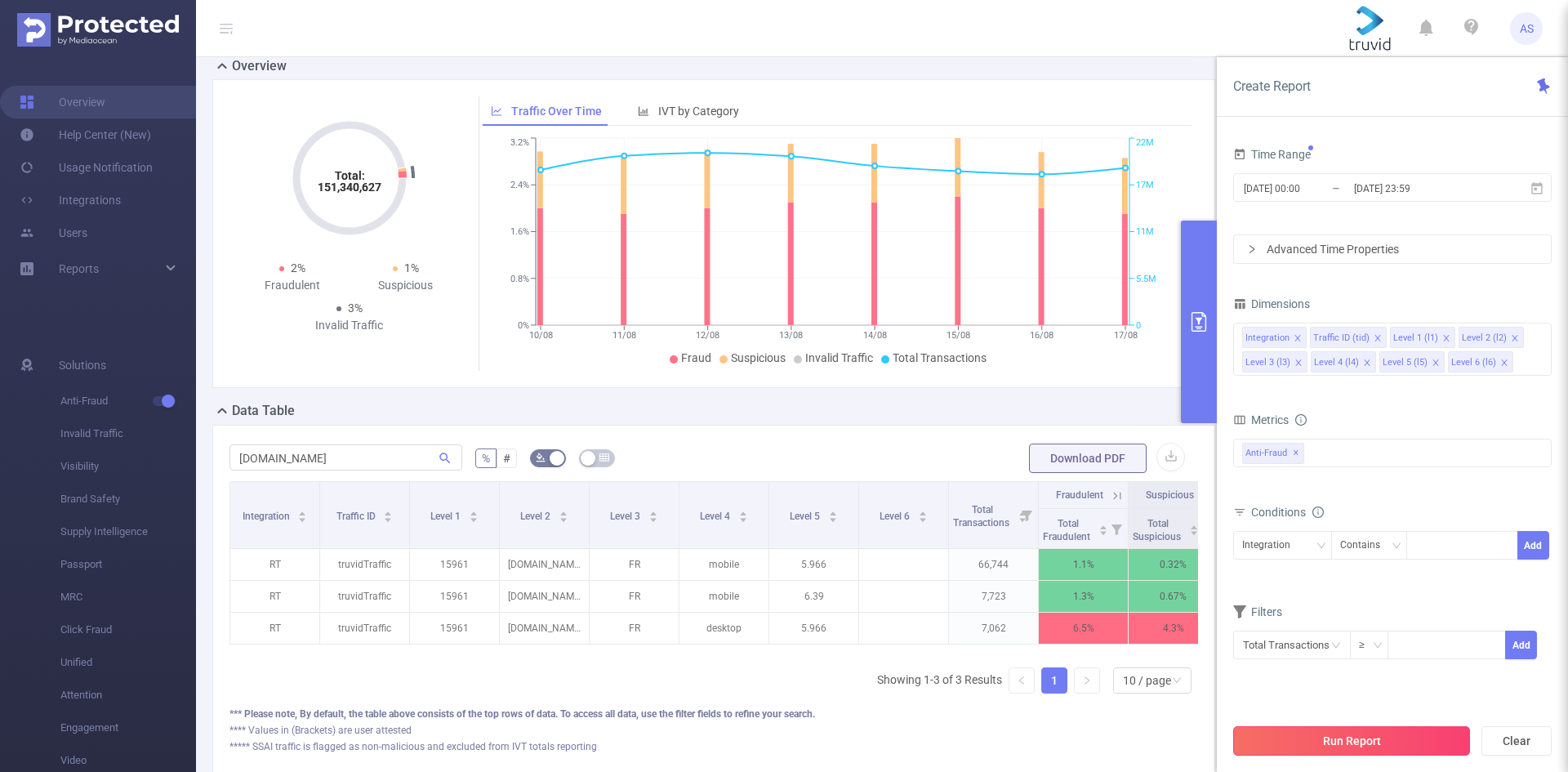
click at [1402, 732] on button "Run Report" at bounding box center [1351, 741] width 237 height 30
